Goal: Information Seeking & Learning: Check status

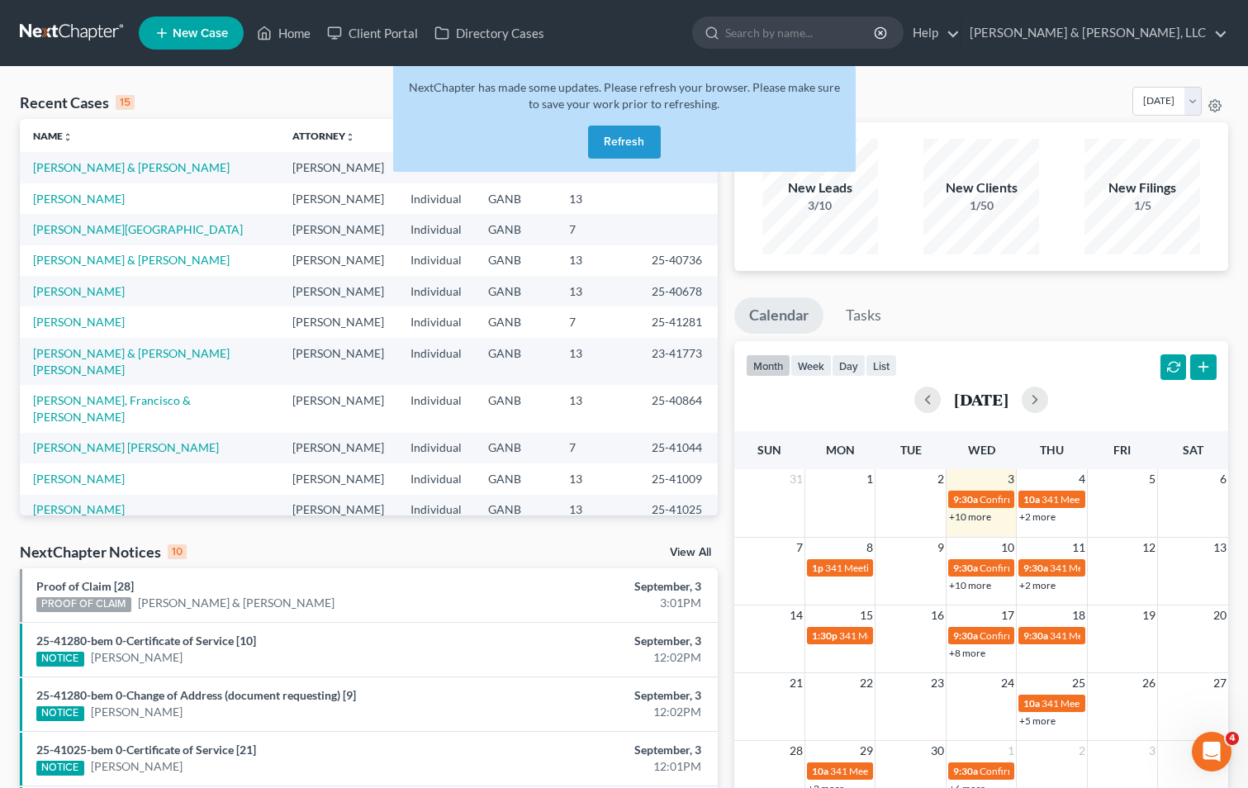
click at [606, 139] on button "Refresh" at bounding box center [624, 142] width 73 height 33
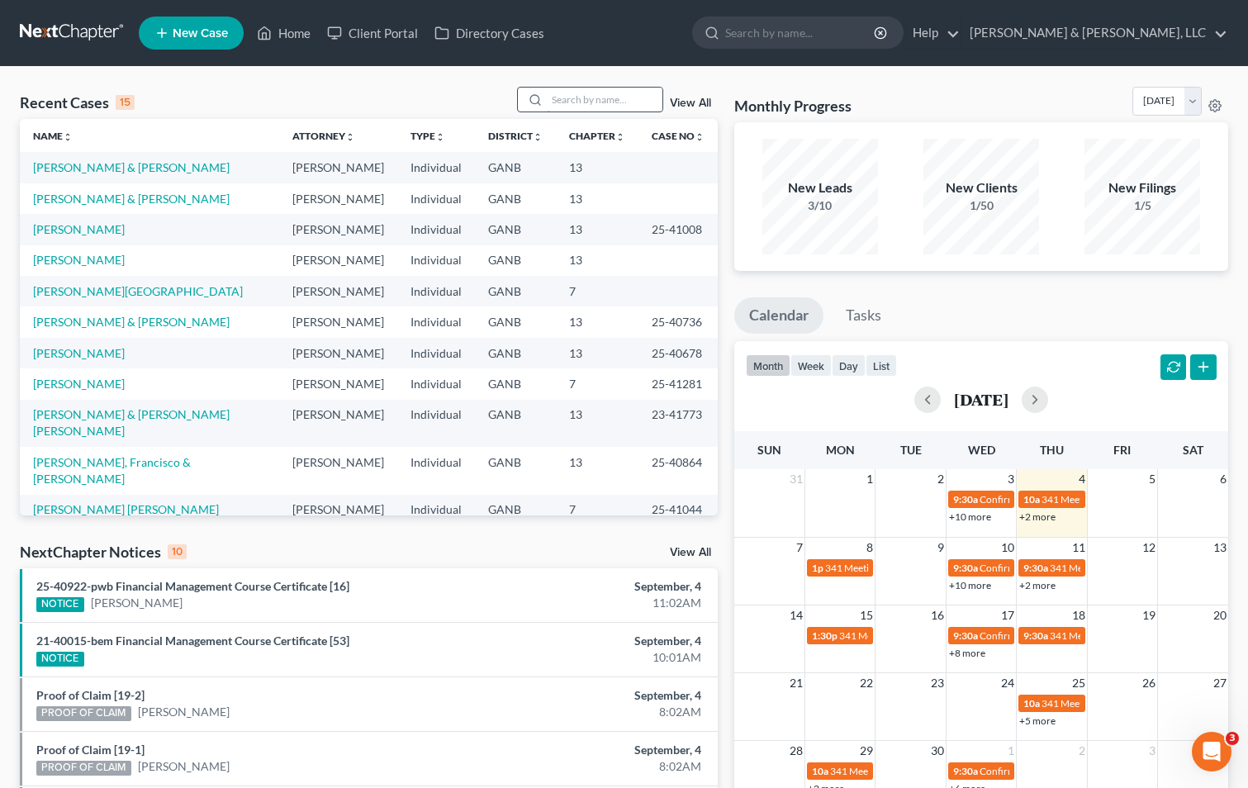
click at [565, 95] on input "search" at bounding box center [605, 100] width 116 height 24
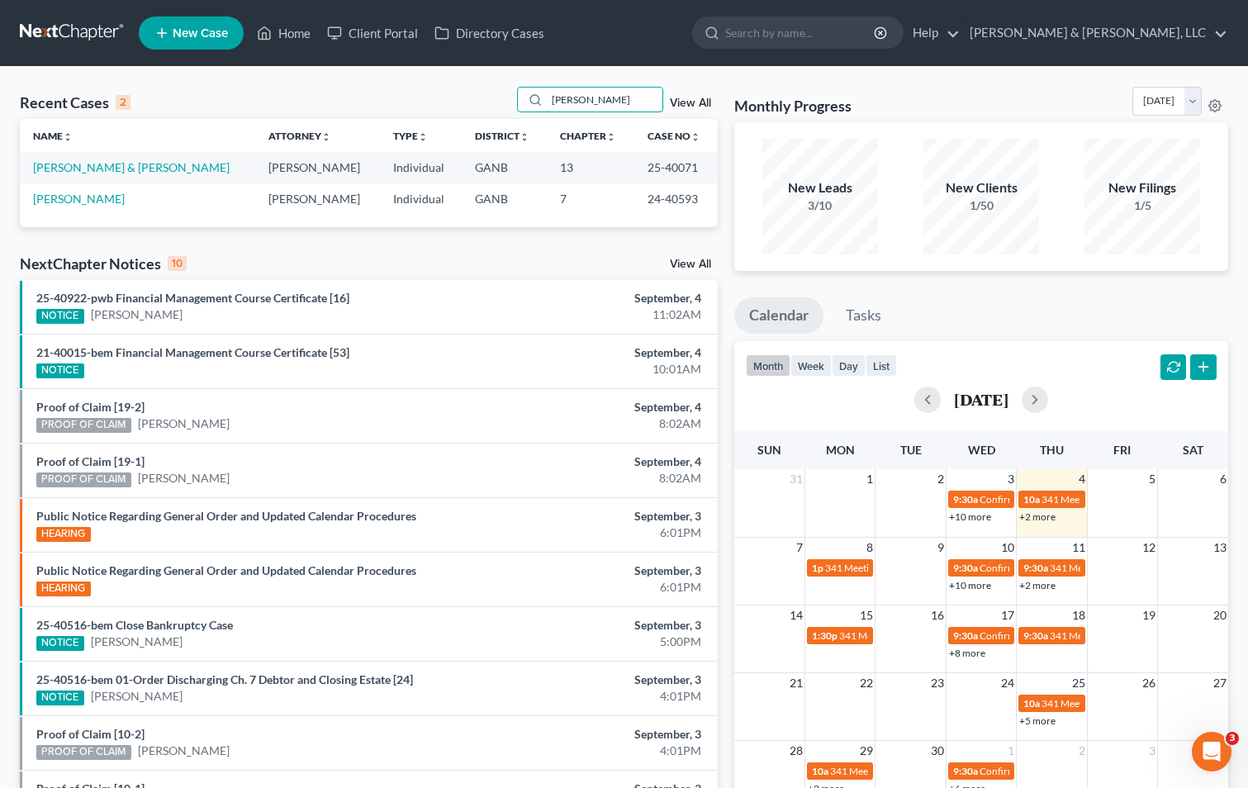
type input "[PERSON_NAME]"
click at [111, 167] on link "[PERSON_NAME] & [PERSON_NAME]" at bounding box center [131, 167] width 197 height 14
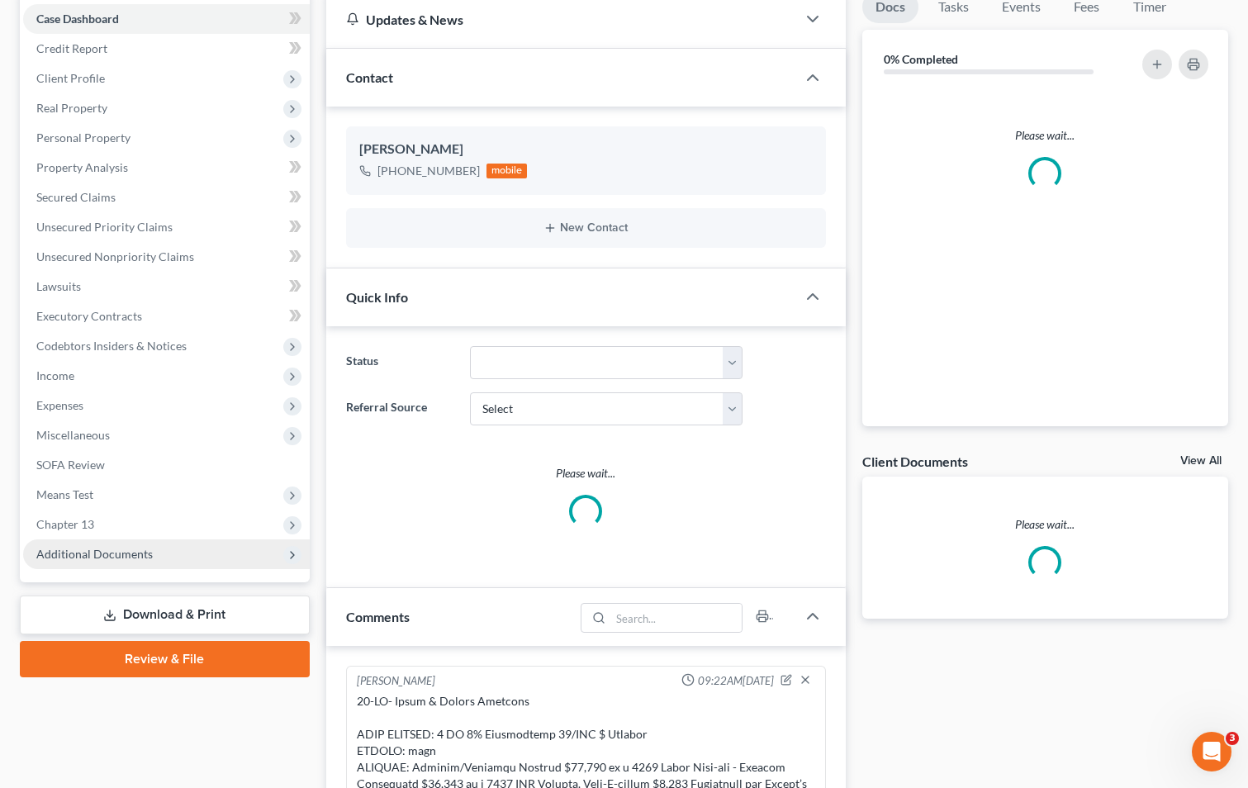
scroll to position [2286, 0]
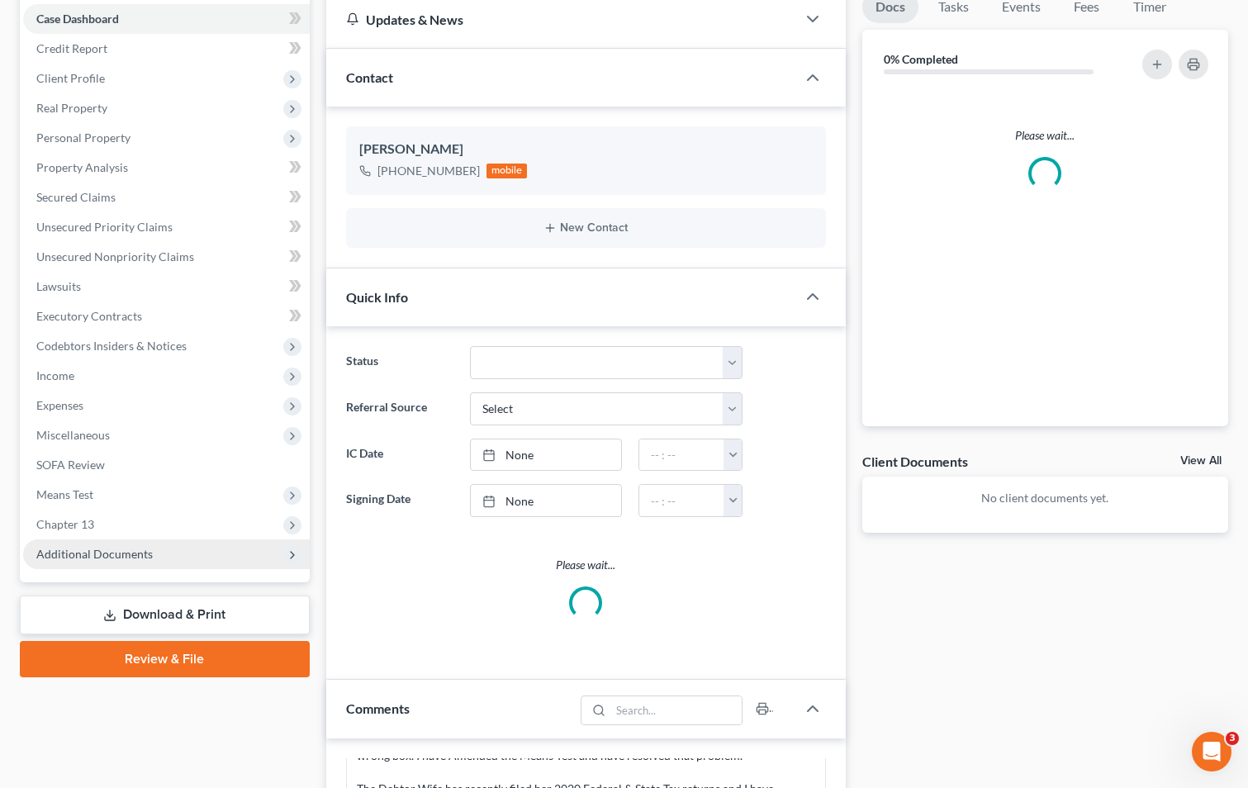
click at [102, 556] on span "Additional Documents" at bounding box center [94, 554] width 116 height 14
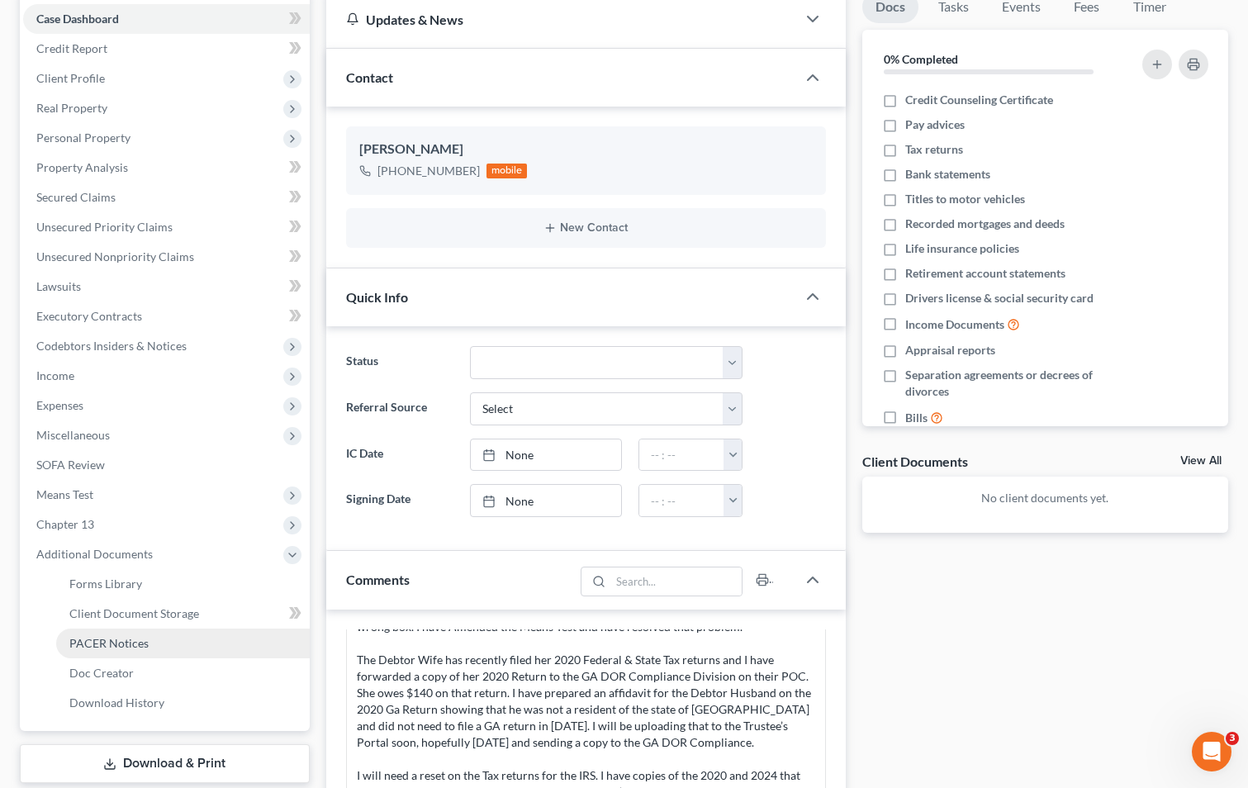
click at [109, 643] on span "PACER Notices" at bounding box center [108, 643] width 79 height 14
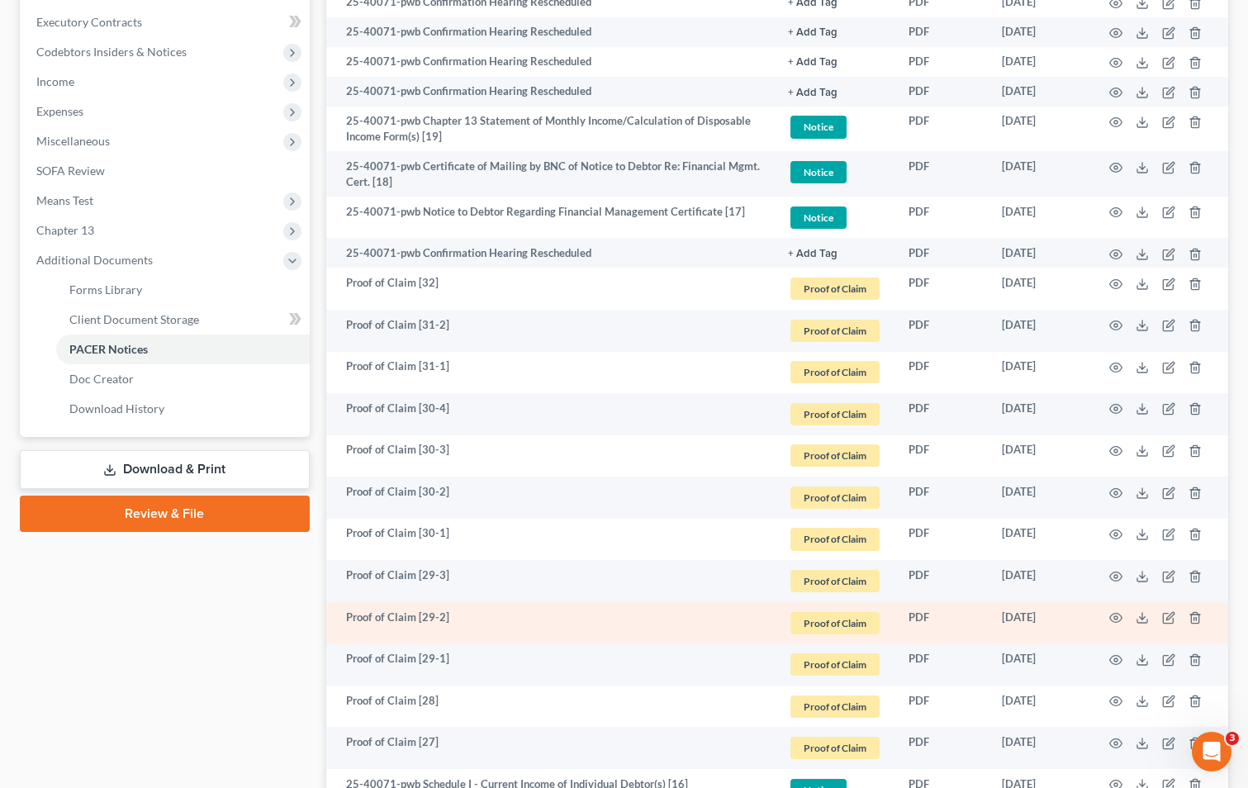
scroll to position [330, 0]
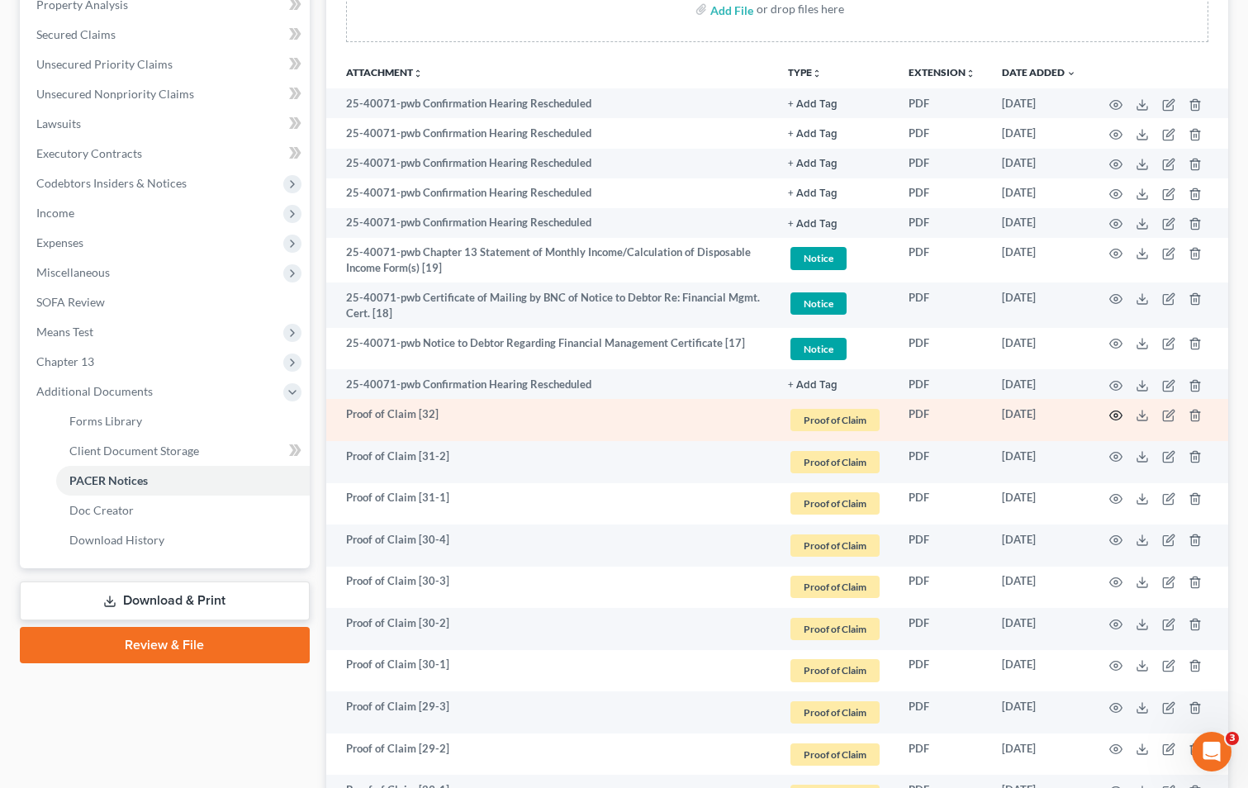
click at [1114, 411] on icon "button" at bounding box center [1115, 415] width 13 height 13
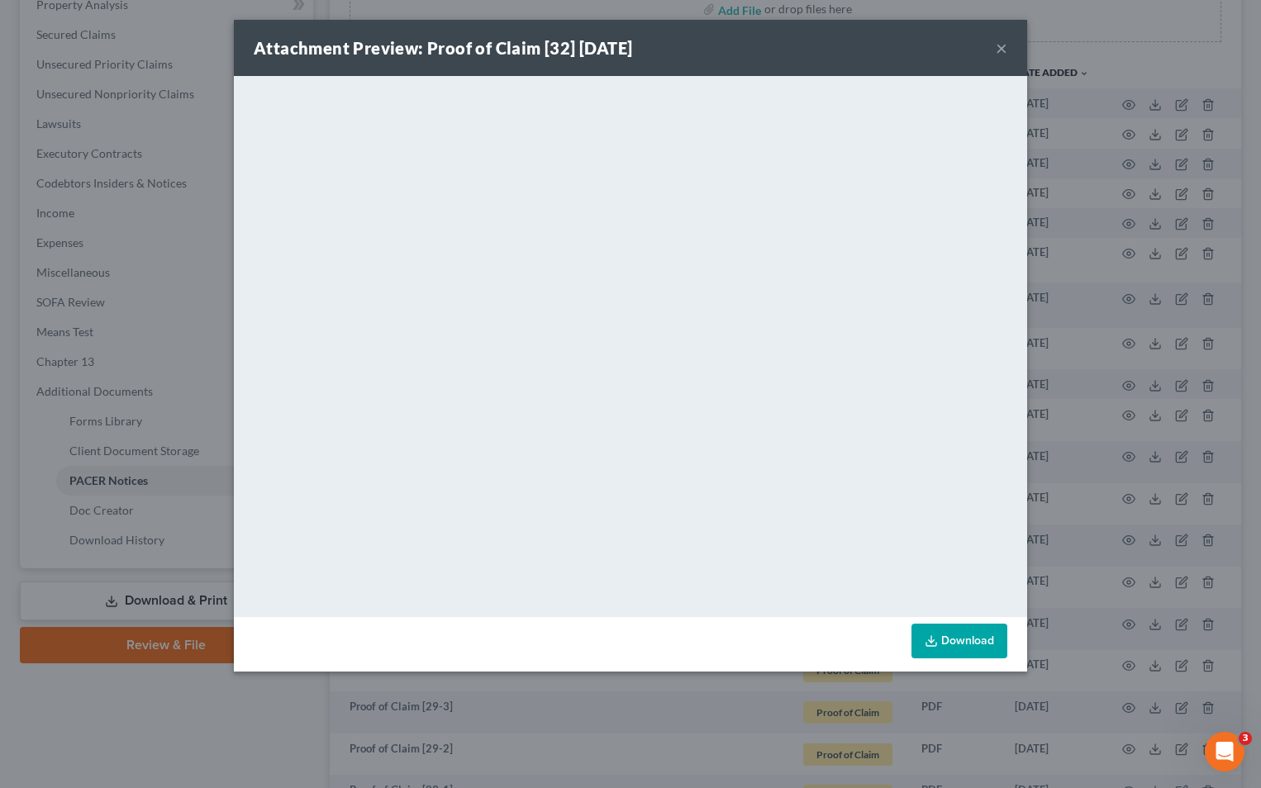
click at [996, 47] on button "×" at bounding box center [1001, 48] width 12 height 20
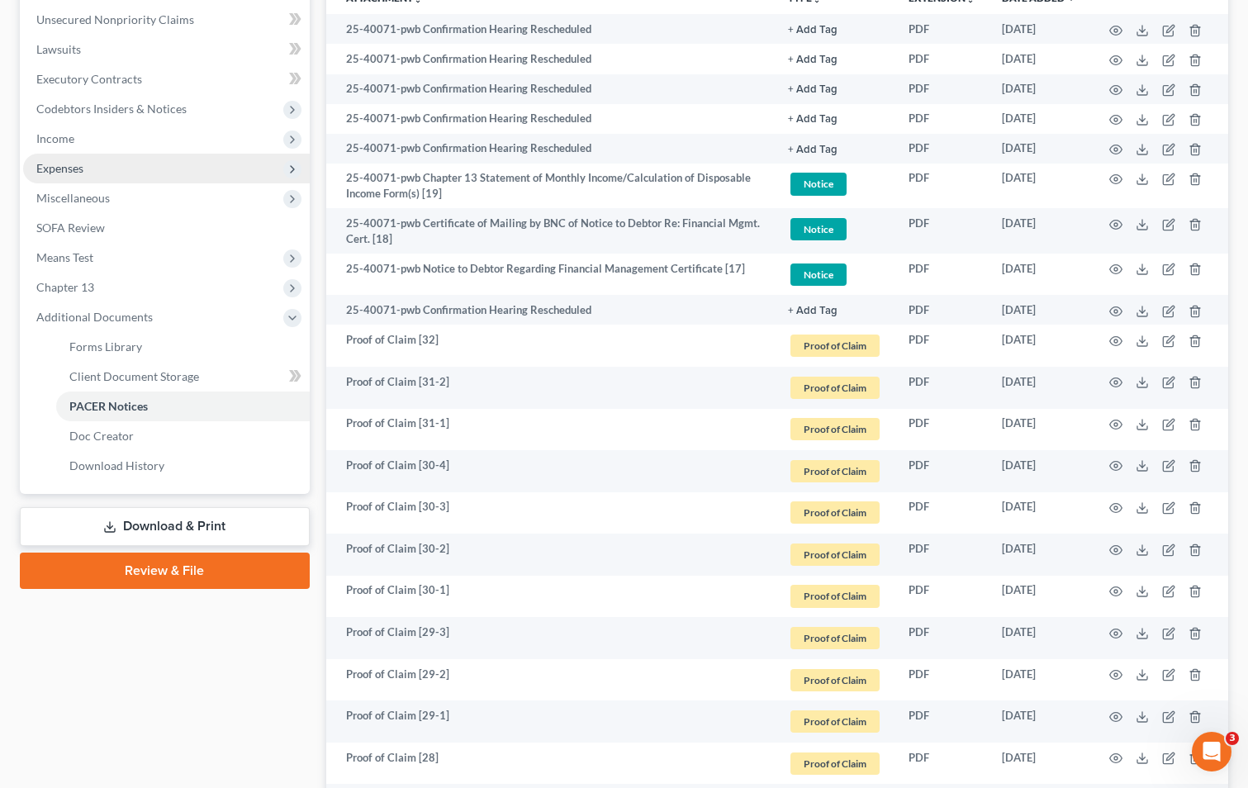
scroll to position [413, 0]
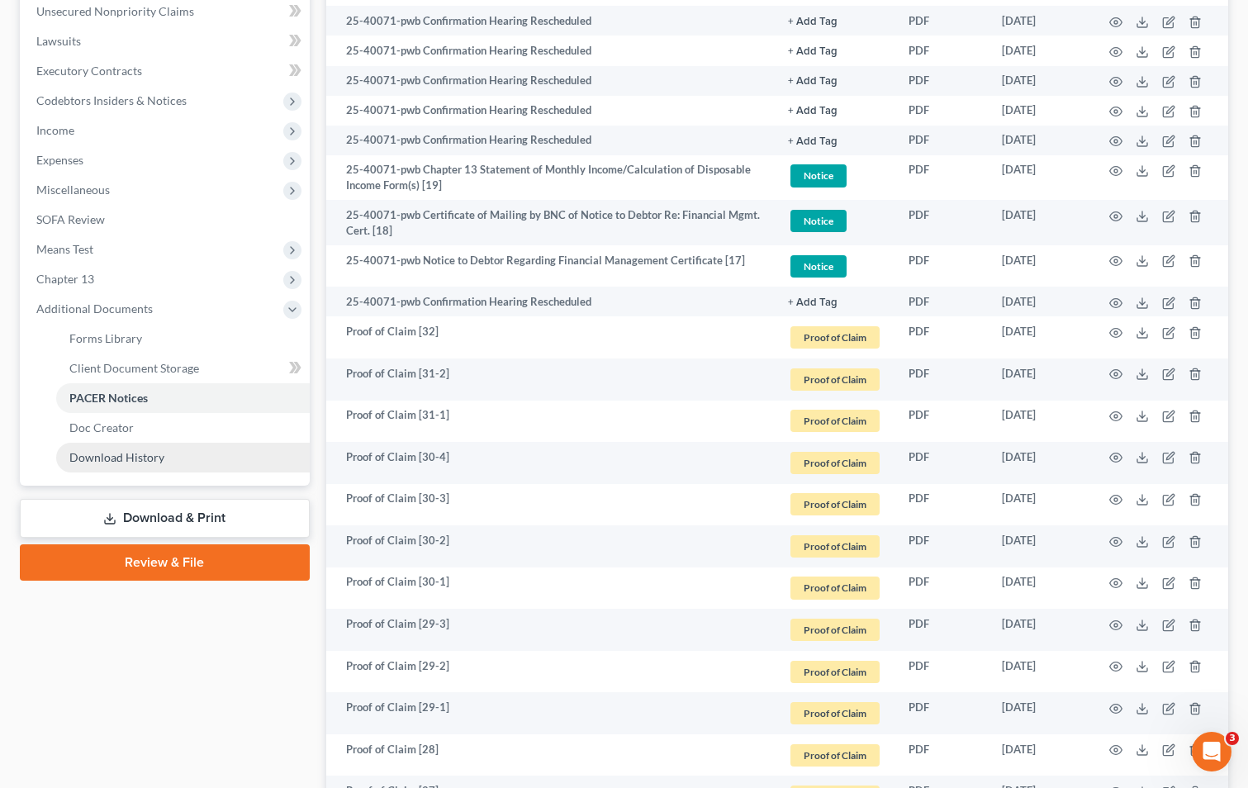
click at [139, 453] on span "Download History" at bounding box center [116, 457] width 95 height 14
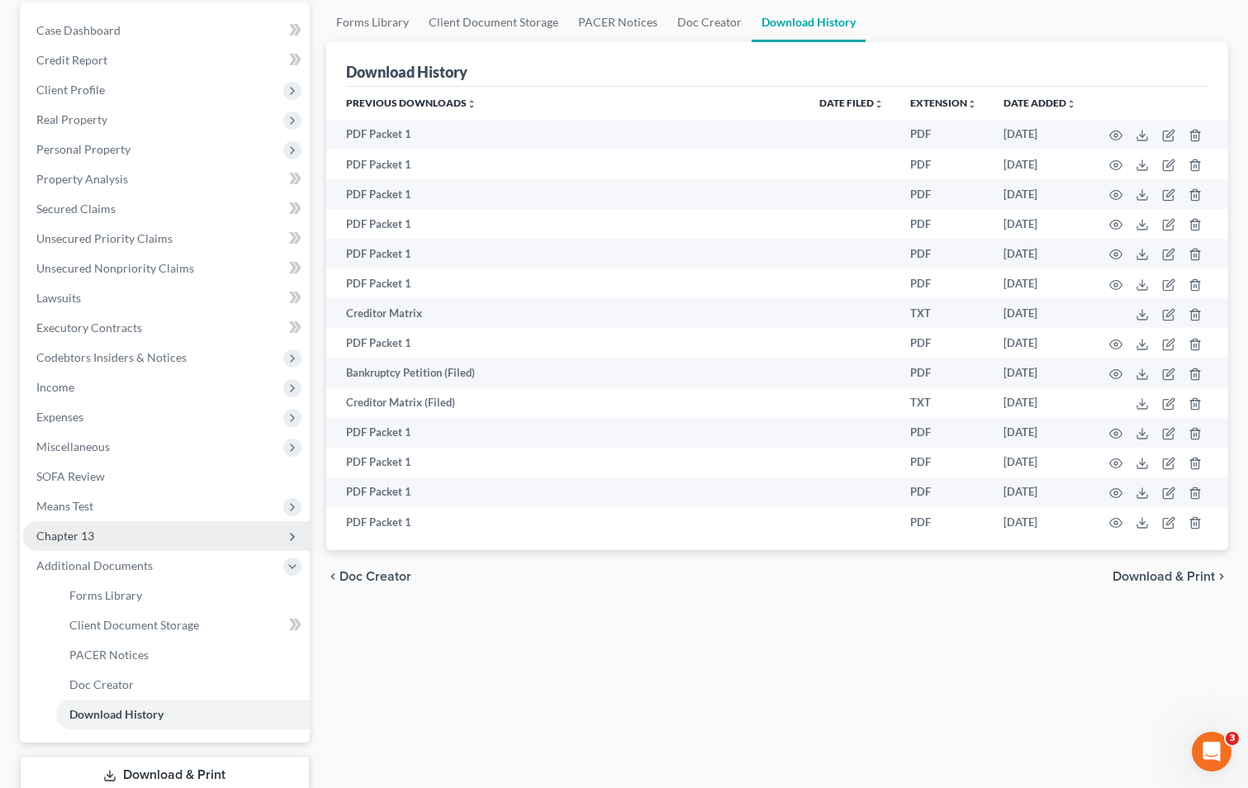
scroll to position [268, 0]
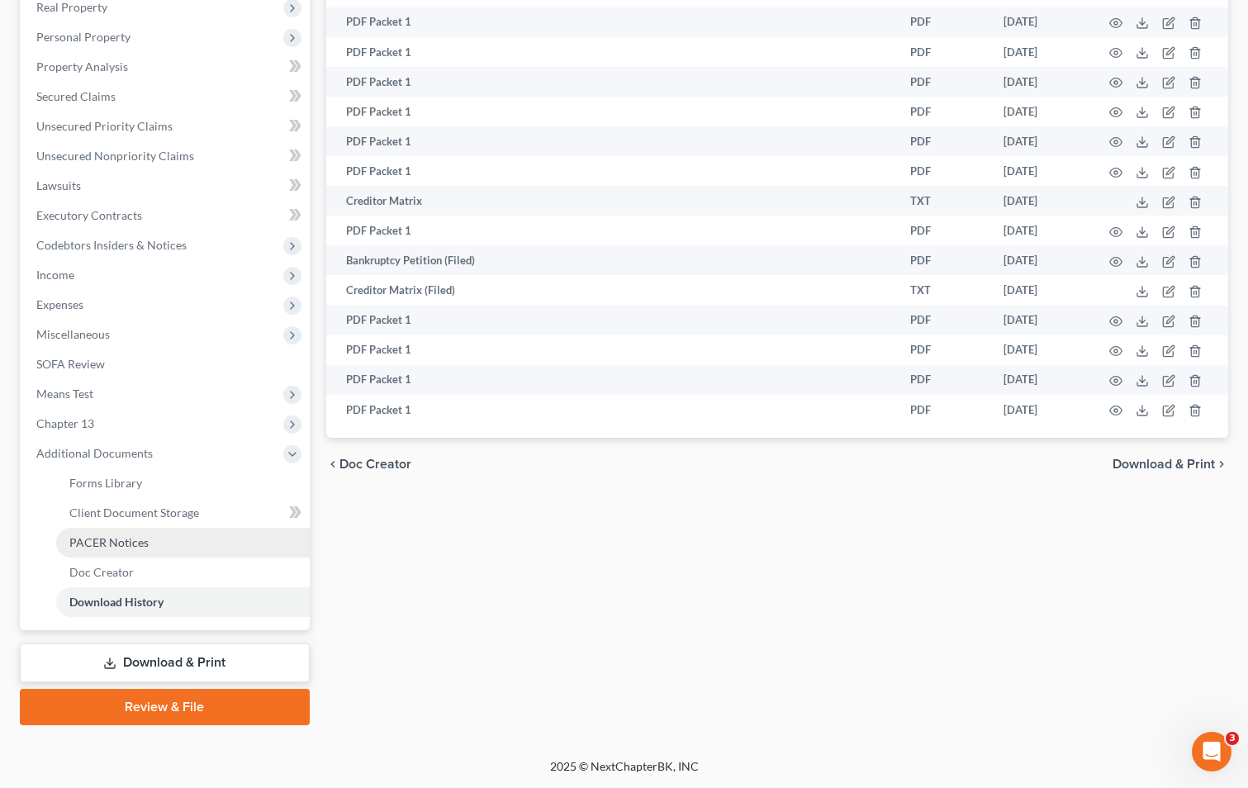
click at [145, 544] on span "PACER Notices" at bounding box center [108, 542] width 79 height 14
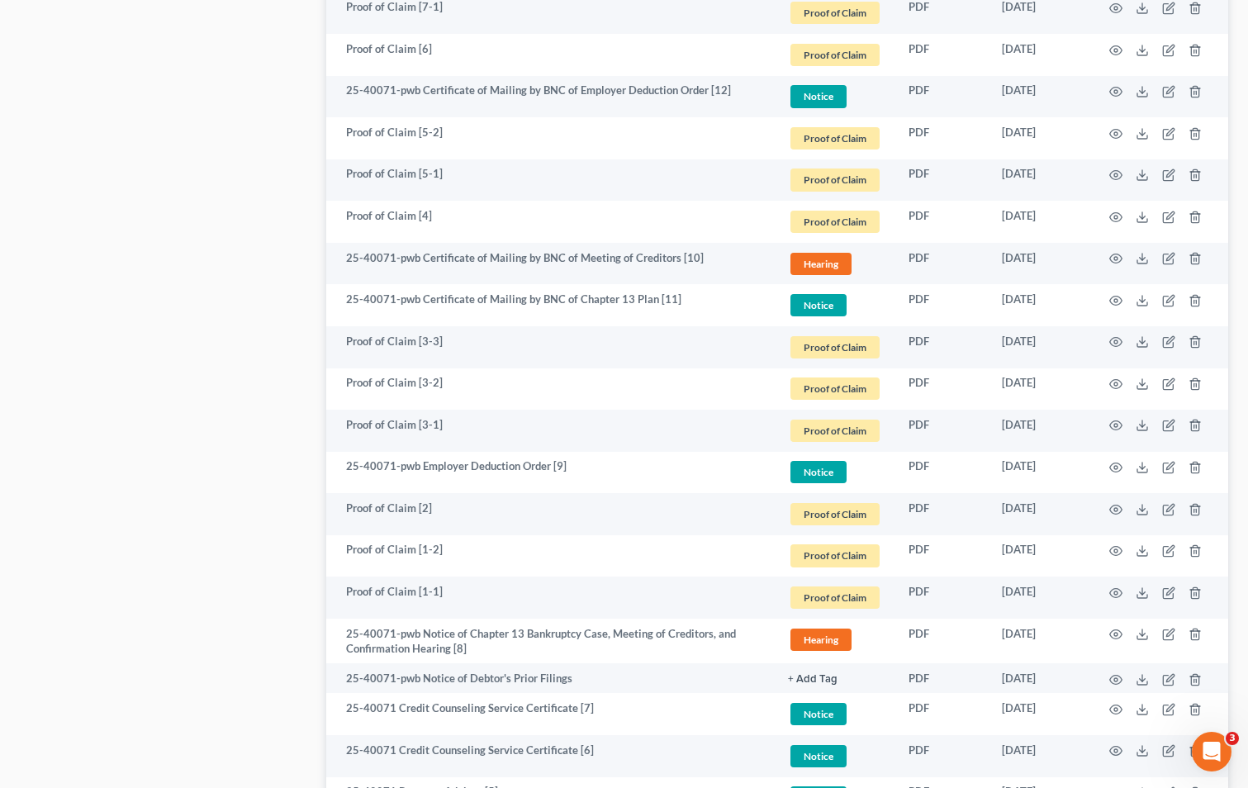
scroll to position [2862, 0]
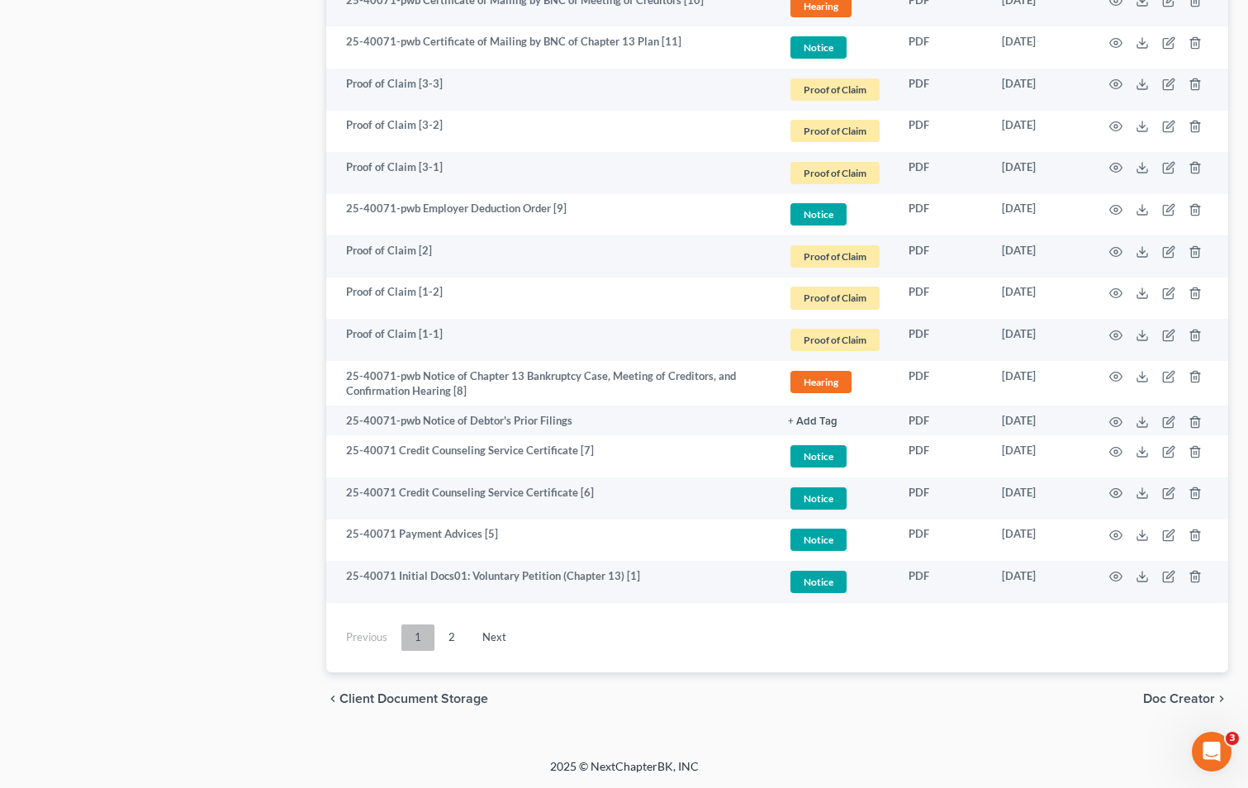
click at [409, 634] on link "1" at bounding box center [417, 637] width 33 height 26
click at [453, 635] on link "2" at bounding box center [451, 637] width 33 height 26
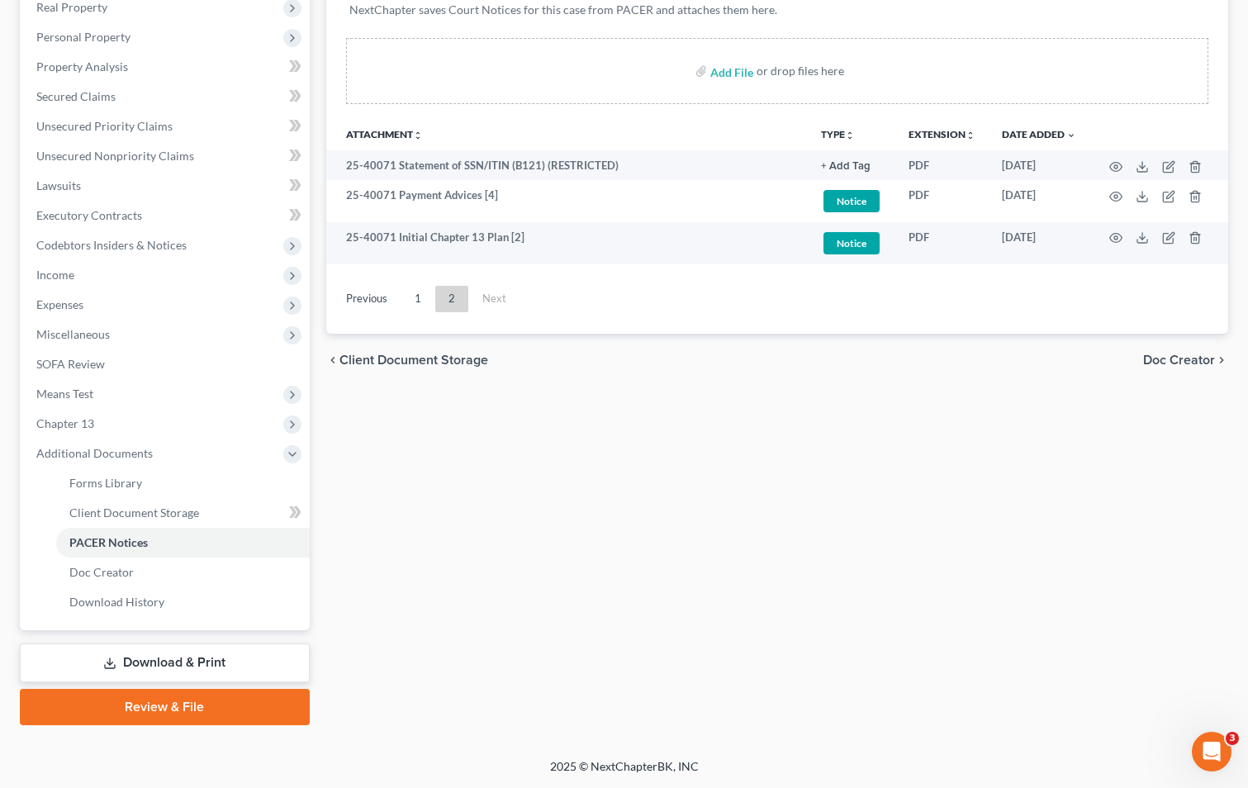
scroll to position [268, 0]
click at [423, 301] on link "1" at bounding box center [417, 299] width 33 height 26
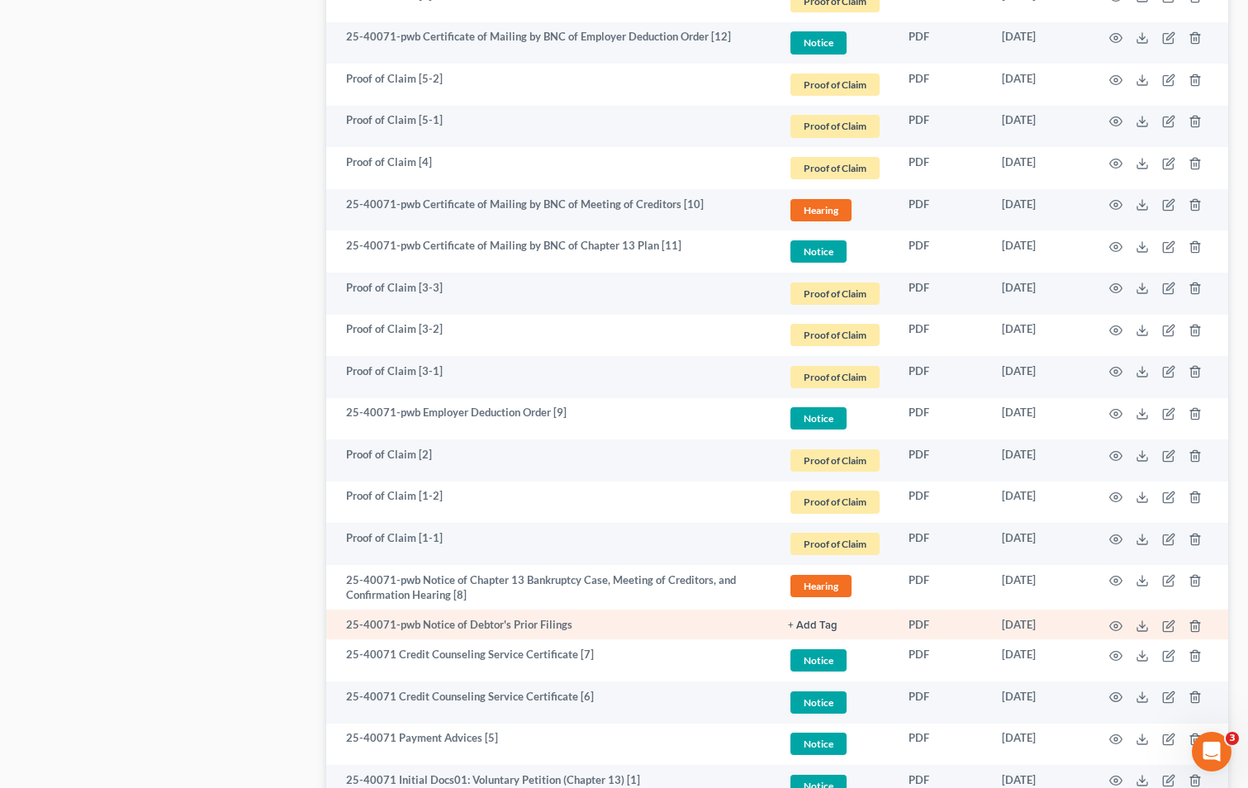
scroll to position [2664, 0]
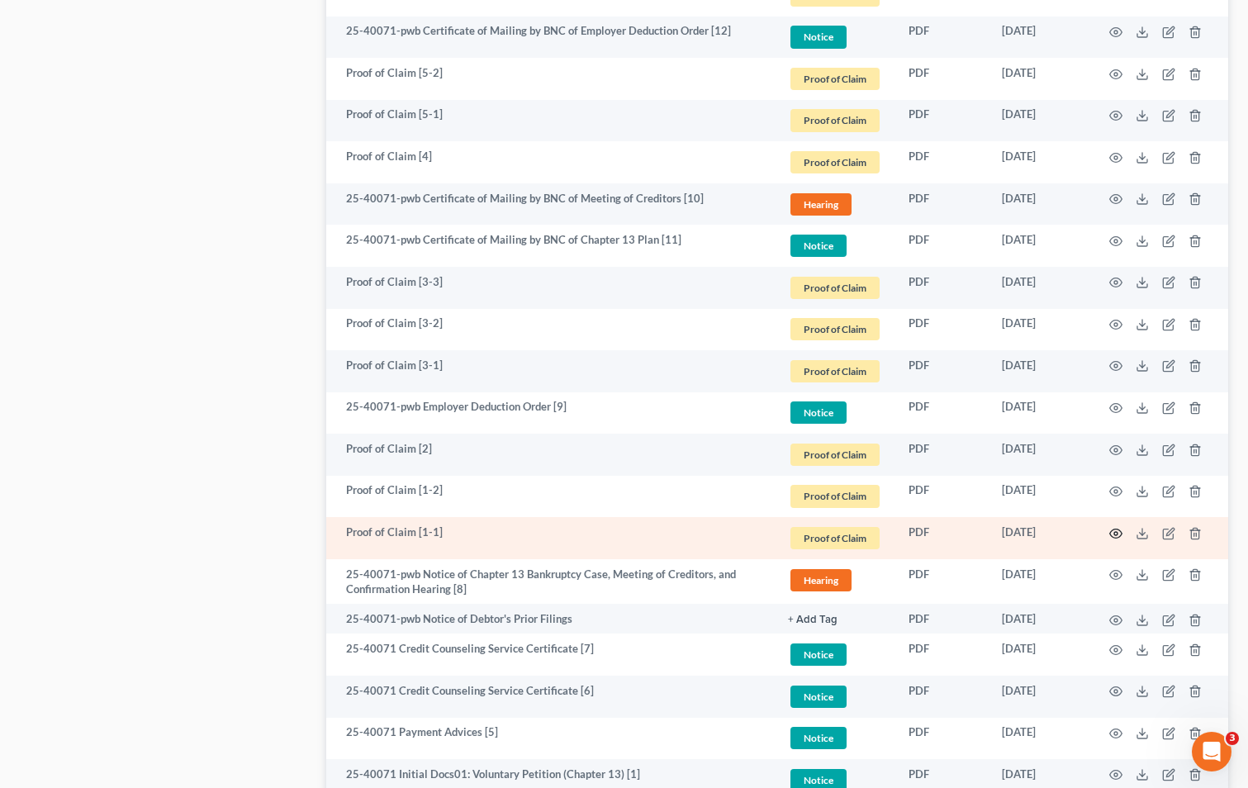
click at [1113, 530] on icon "button" at bounding box center [1116, 533] width 12 height 9
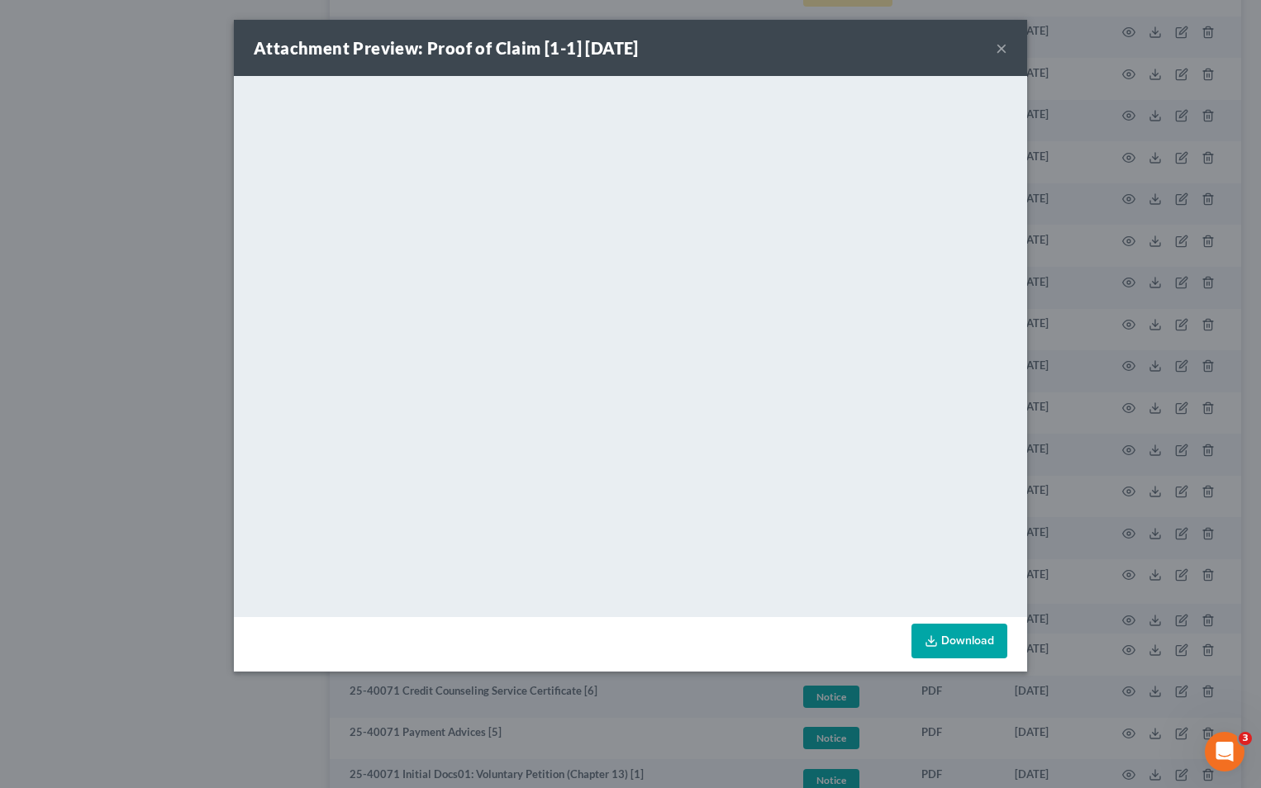
click at [1000, 47] on button "×" at bounding box center [1001, 48] width 12 height 20
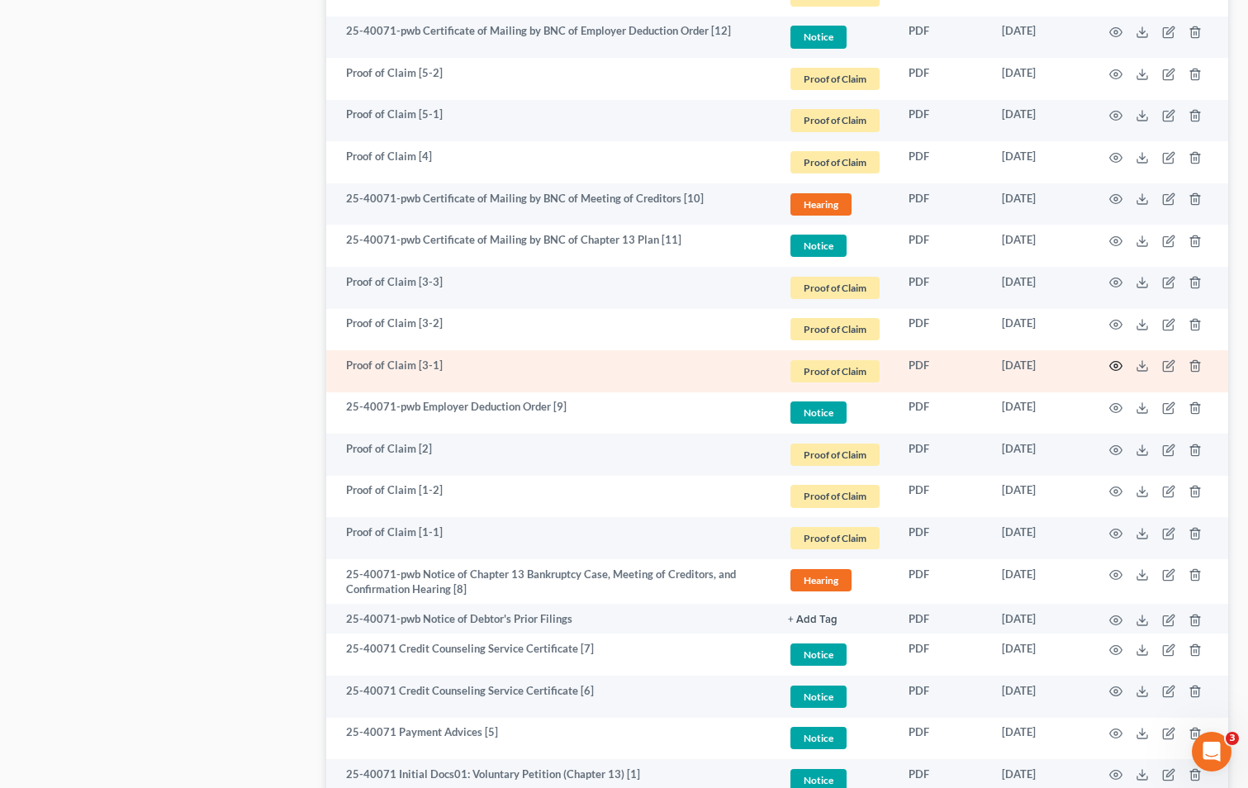
click at [1118, 365] on icon "button" at bounding box center [1115, 365] width 13 height 13
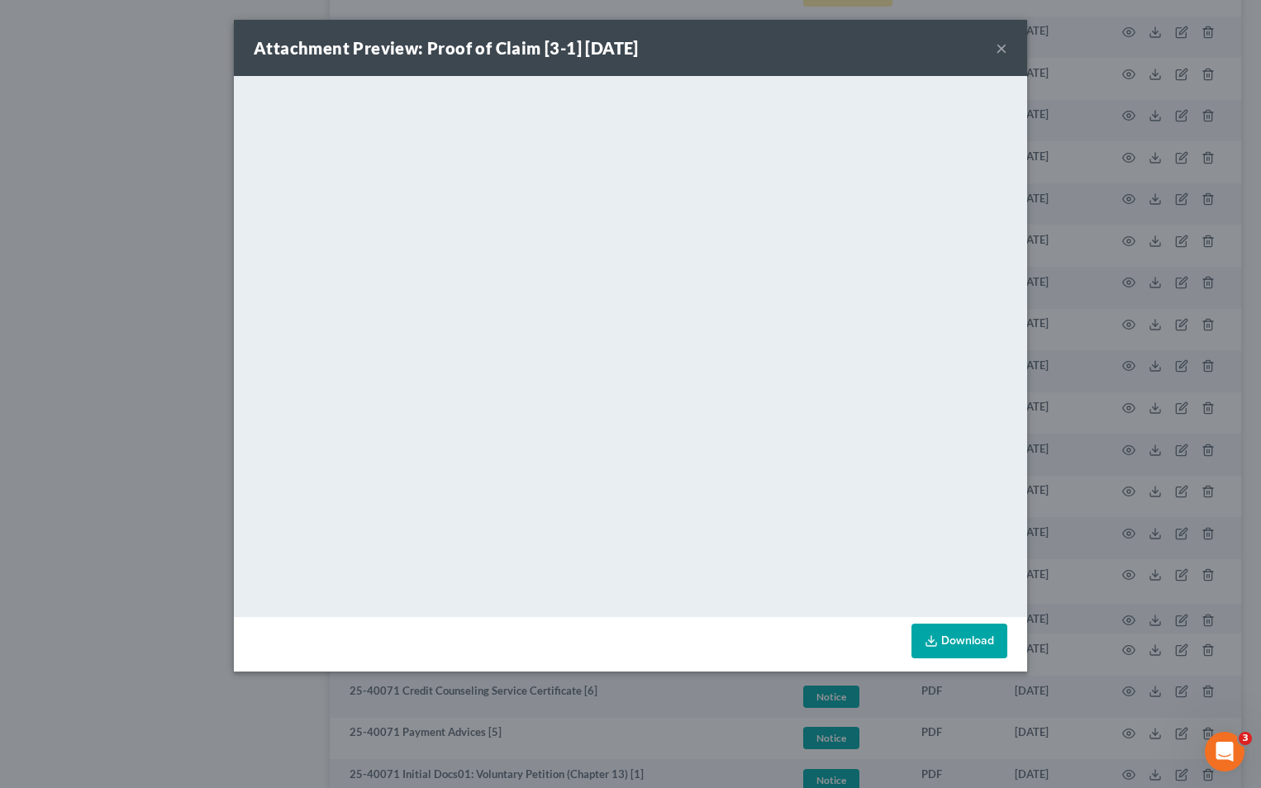
click at [935, 643] on icon at bounding box center [930, 640] width 13 height 13
click at [1000, 50] on button "×" at bounding box center [1001, 48] width 12 height 20
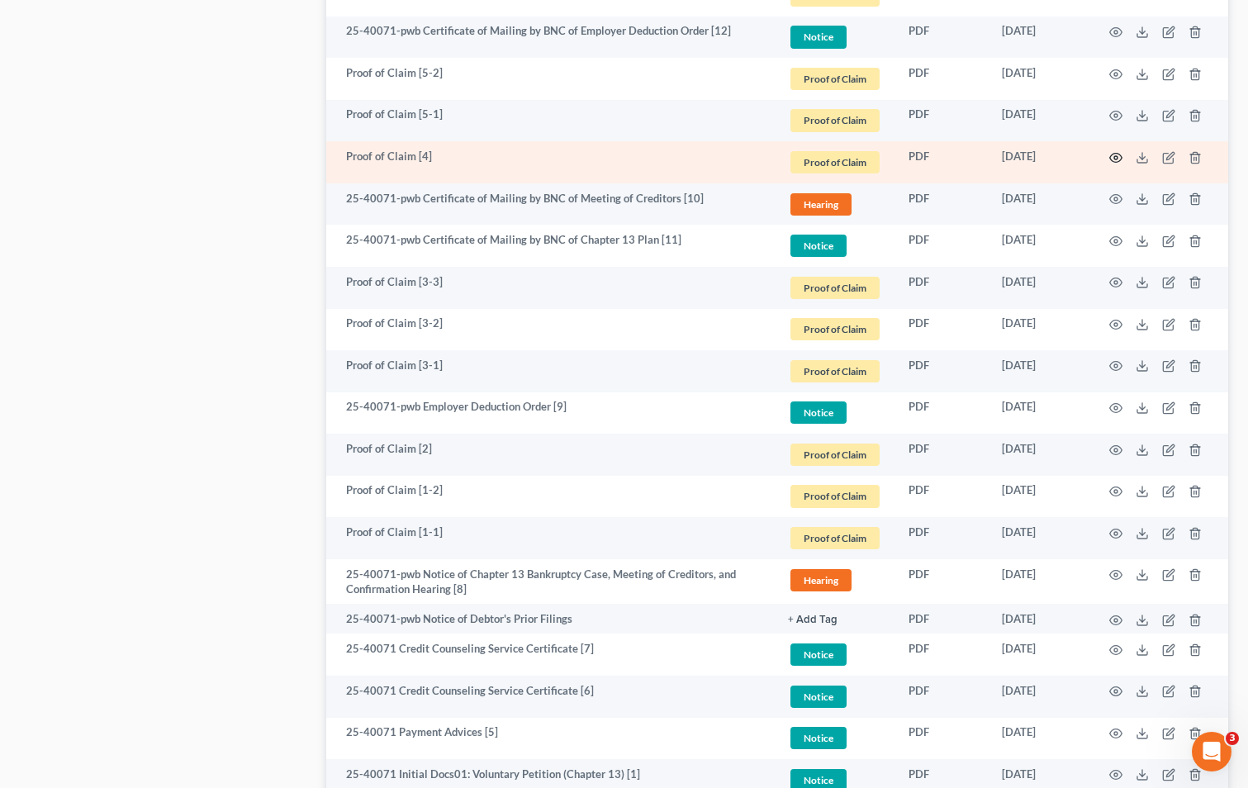
click at [1120, 159] on icon "button" at bounding box center [1115, 157] width 13 height 13
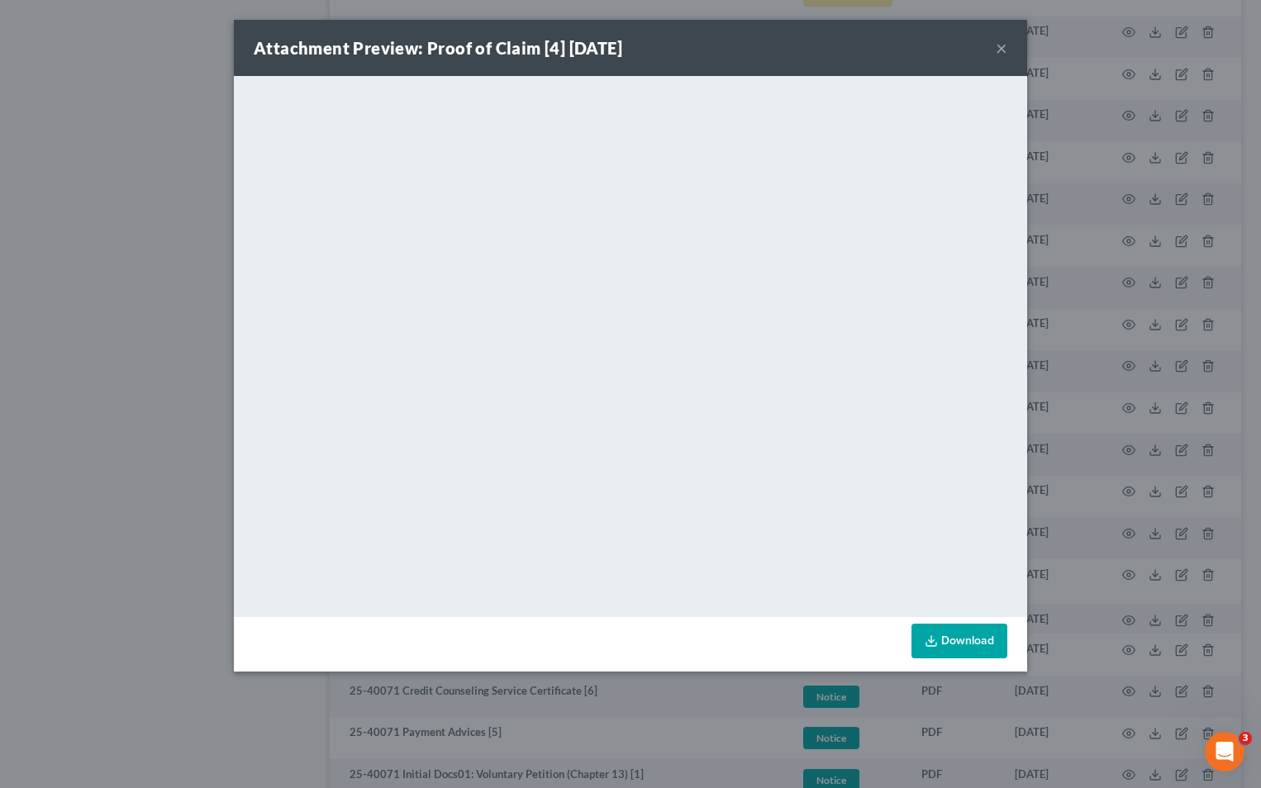
click at [1001, 46] on button "×" at bounding box center [1001, 48] width 12 height 20
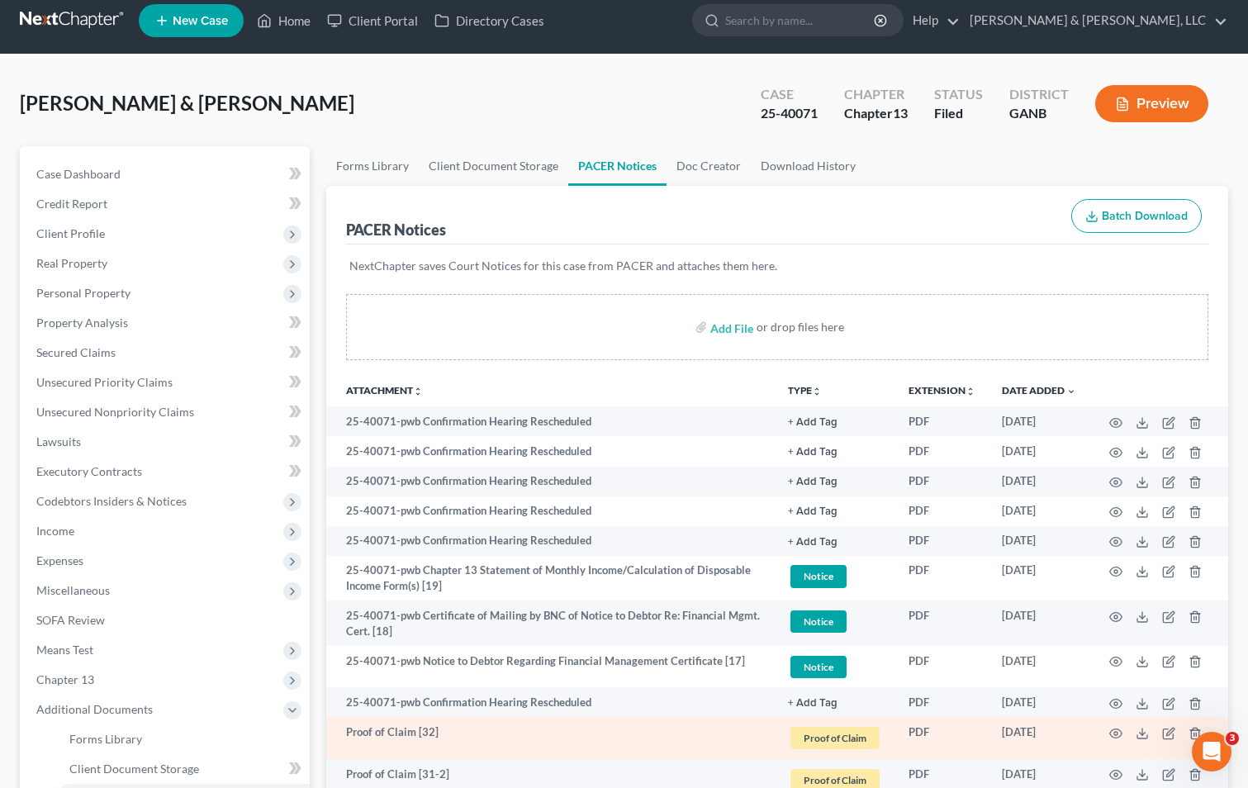
scroll to position [0, 0]
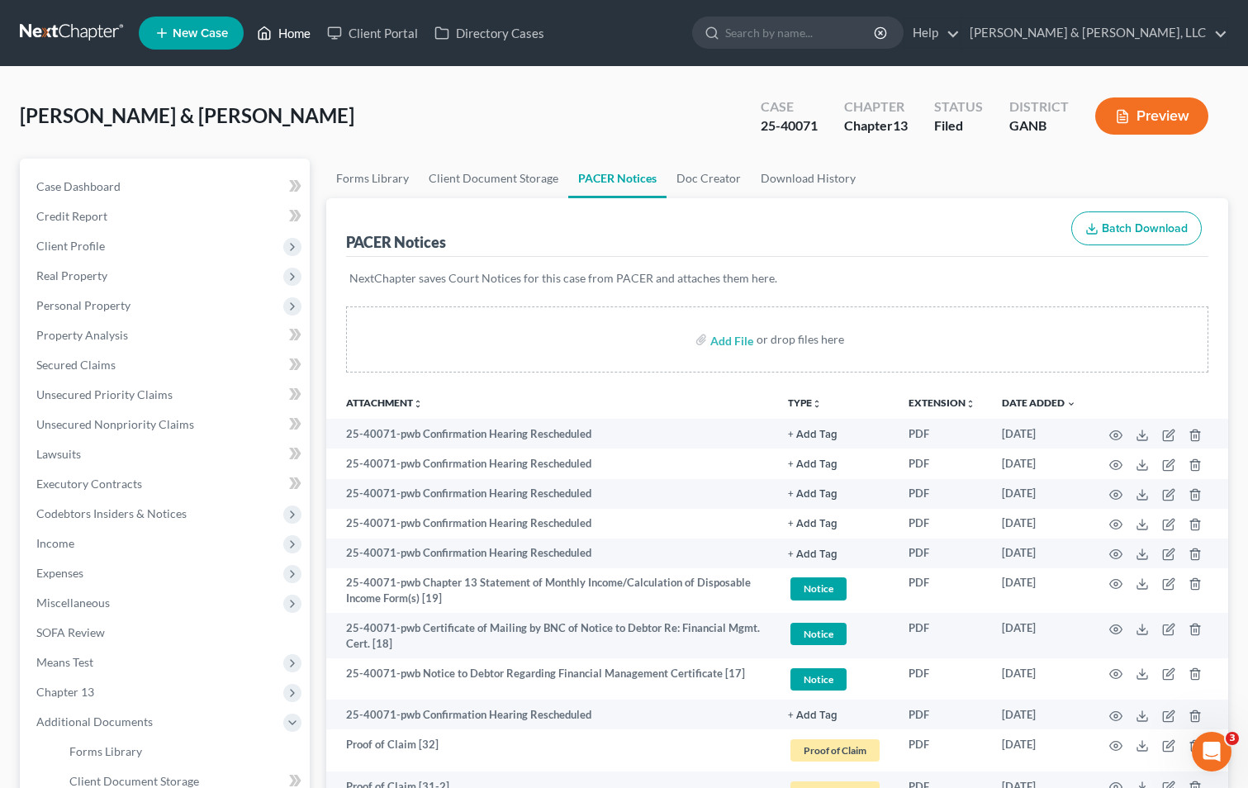
click at [298, 33] on link "Home" at bounding box center [284, 33] width 70 height 30
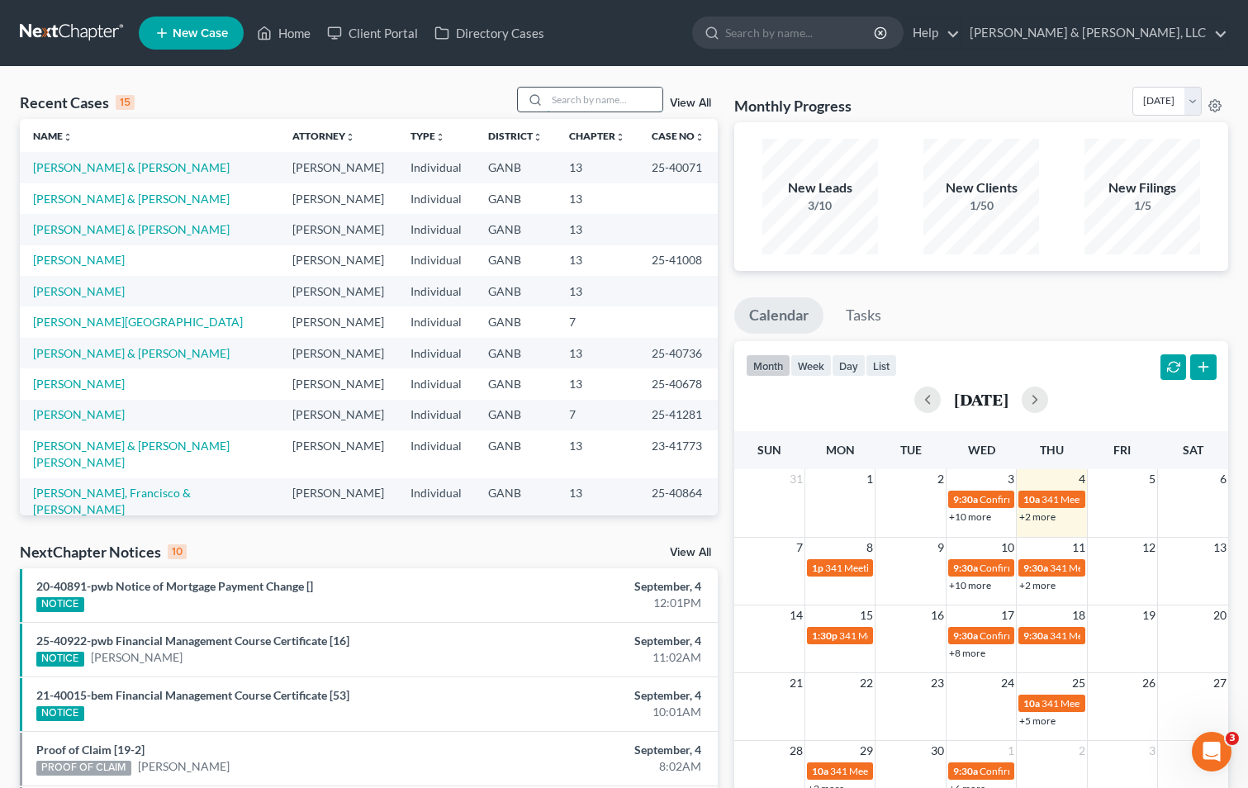
click at [583, 97] on input "search" at bounding box center [605, 100] width 116 height 24
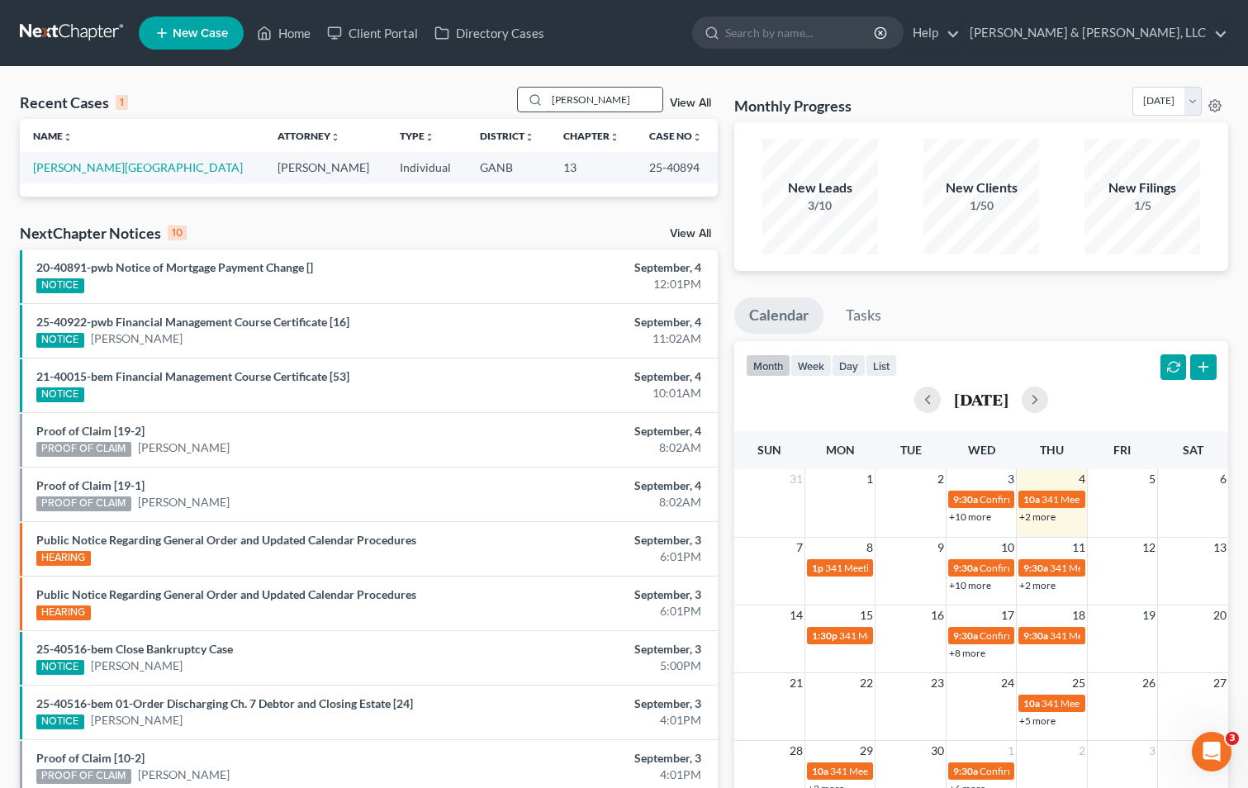
type input "[PERSON_NAME]"
click at [41, 169] on link "[PERSON_NAME][GEOGRAPHIC_DATA]" at bounding box center [138, 167] width 210 height 14
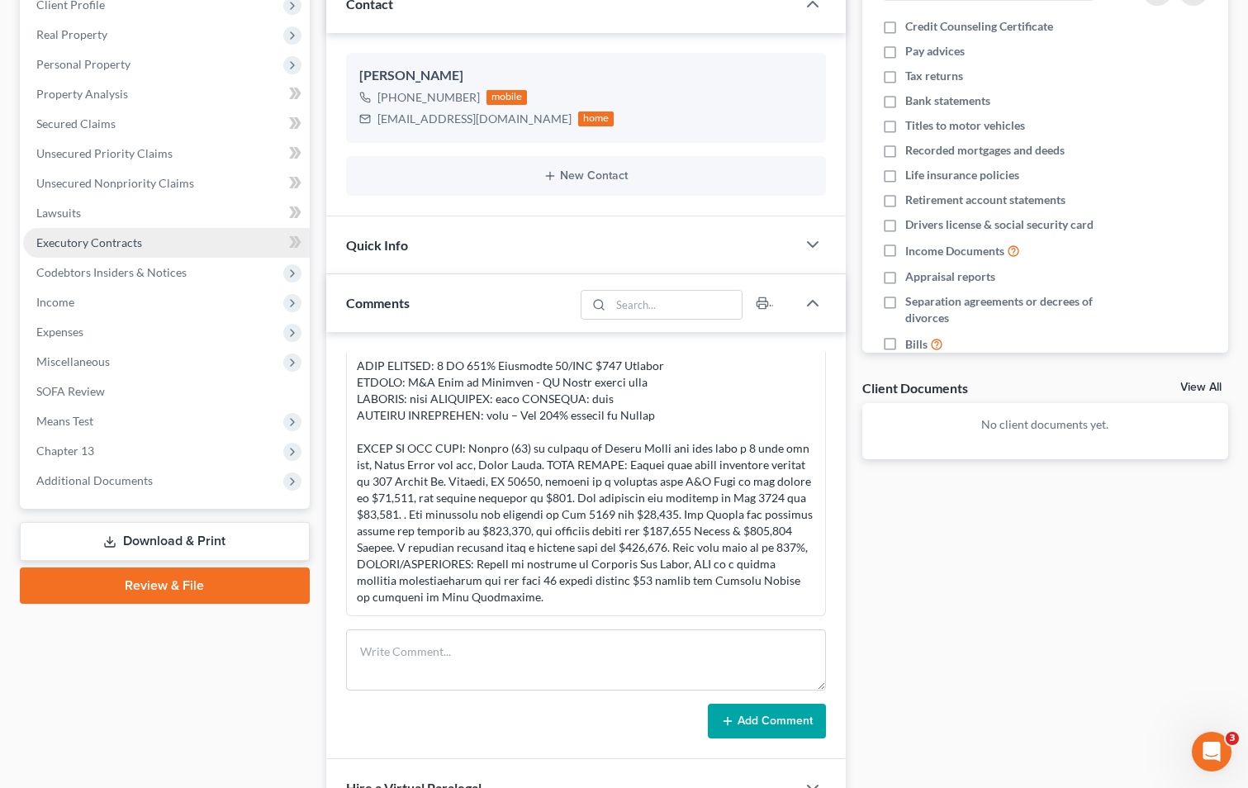
scroll to position [248, 0]
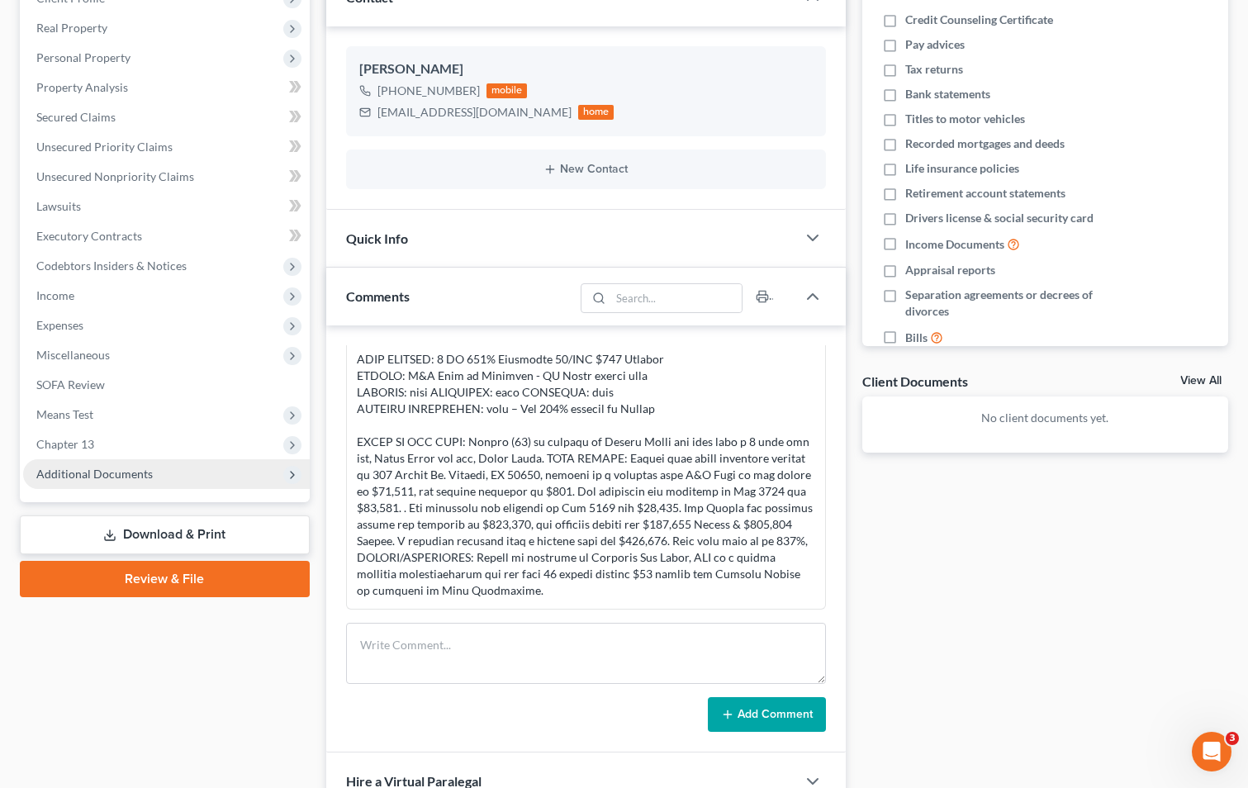
click at [107, 468] on span "Additional Documents" at bounding box center [94, 474] width 116 height 14
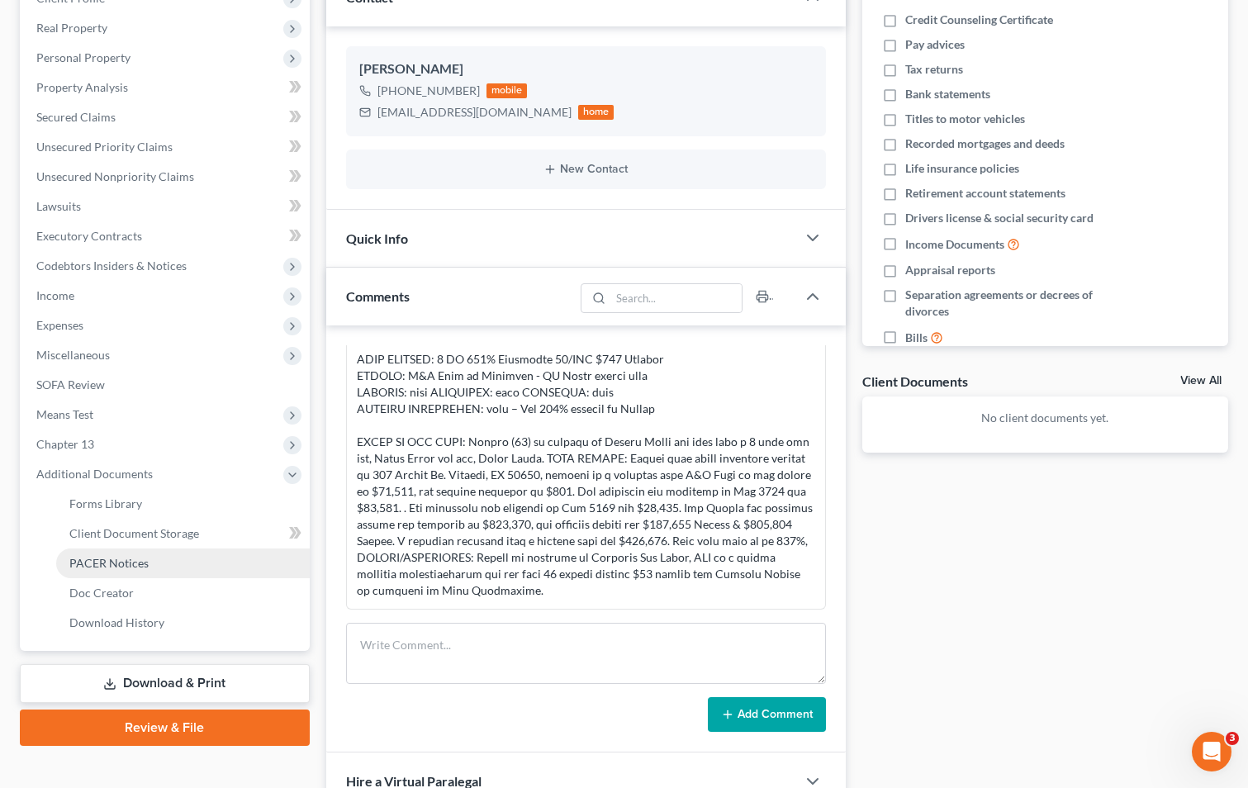
click at [99, 565] on span "PACER Notices" at bounding box center [108, 563] width 79 height 14
